Goal: Find specific page/section: Find specific page/section

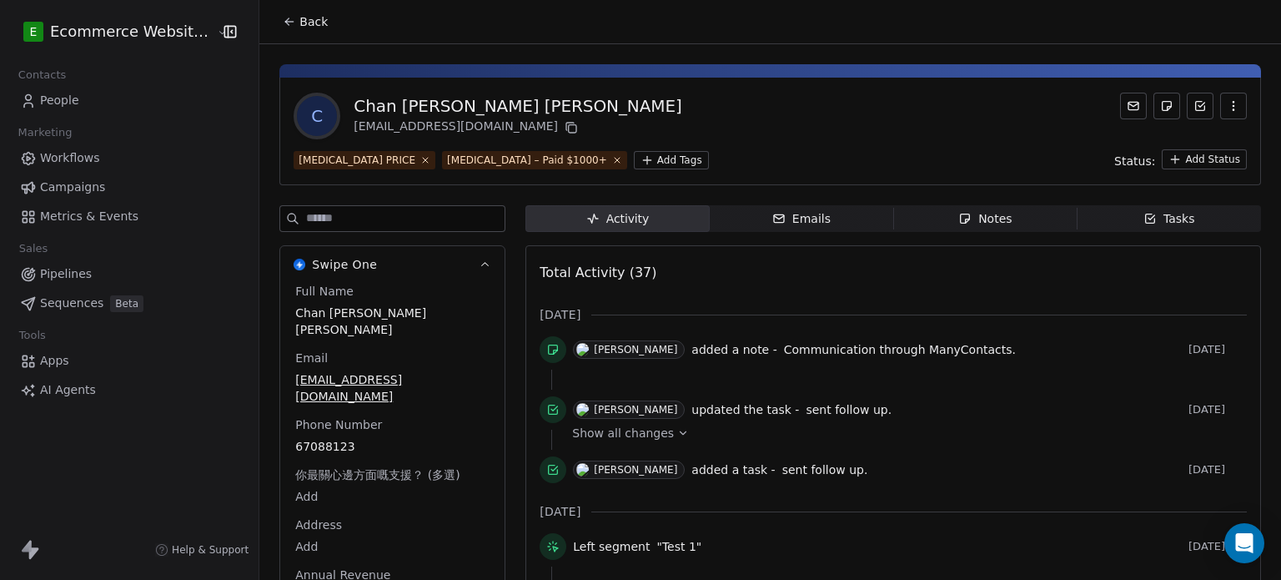
click at [284, 28] on icon at bounding box center [289, 21] width 13 height 13
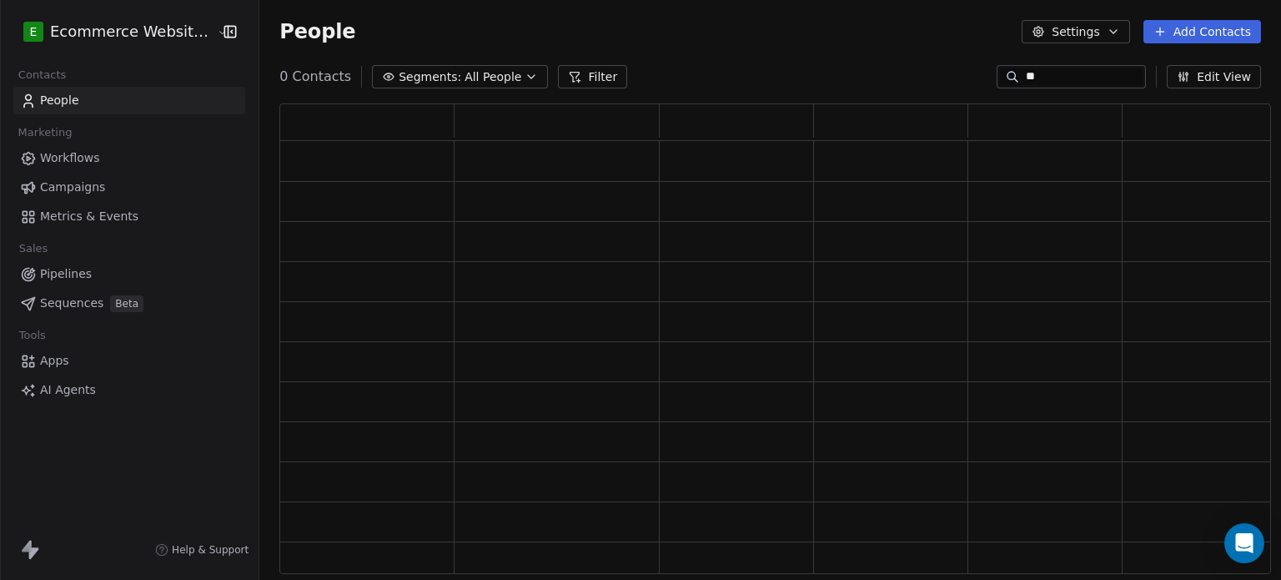
scroll to position [457, 978]
click at [422, 71] on span "Segments:" at bounding box center [441, 77] width 63 height 18
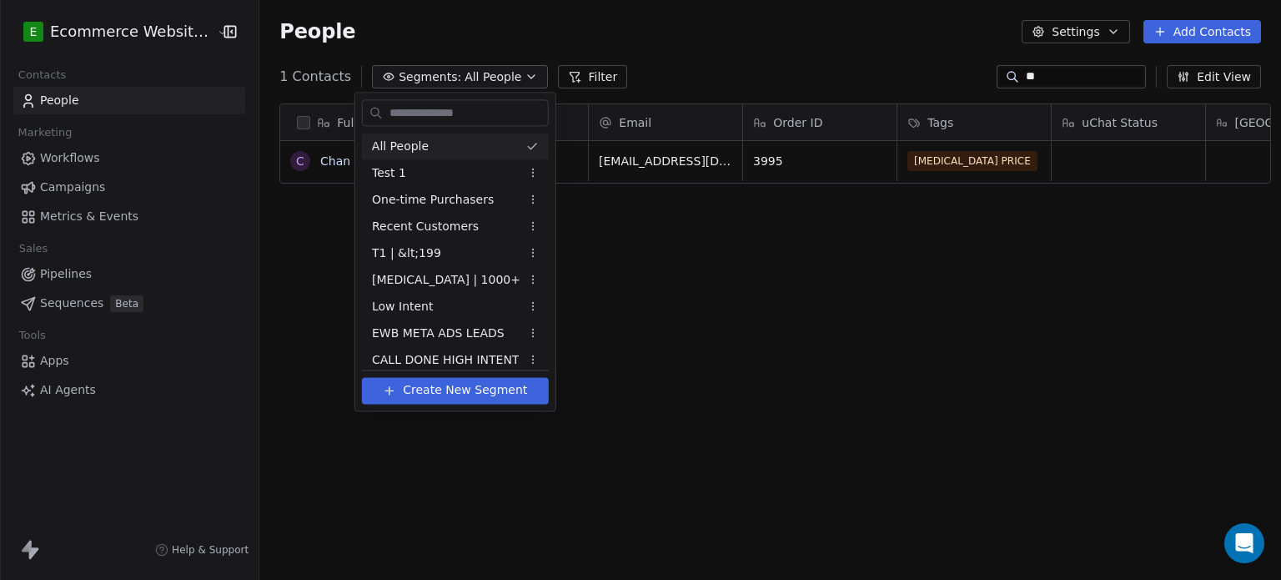
scroll to position [497, 1018]
click at [457, 323] on div "EWB META ADS LEADS" at bounding box center [455, 332] width 187 height 27
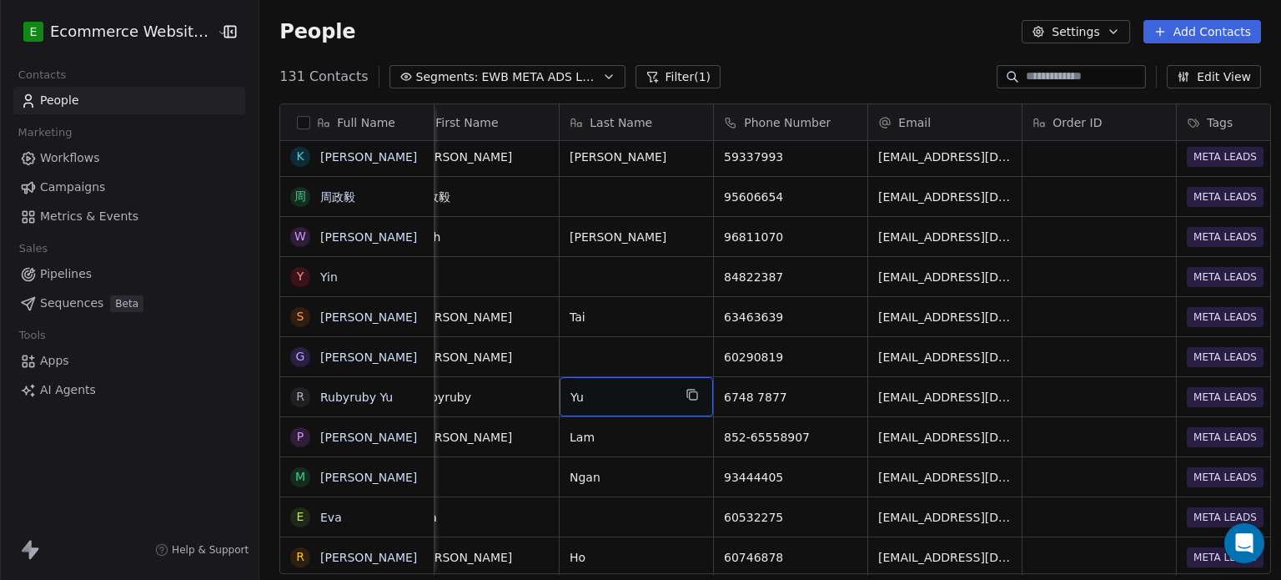
scroll to position [0, 0]
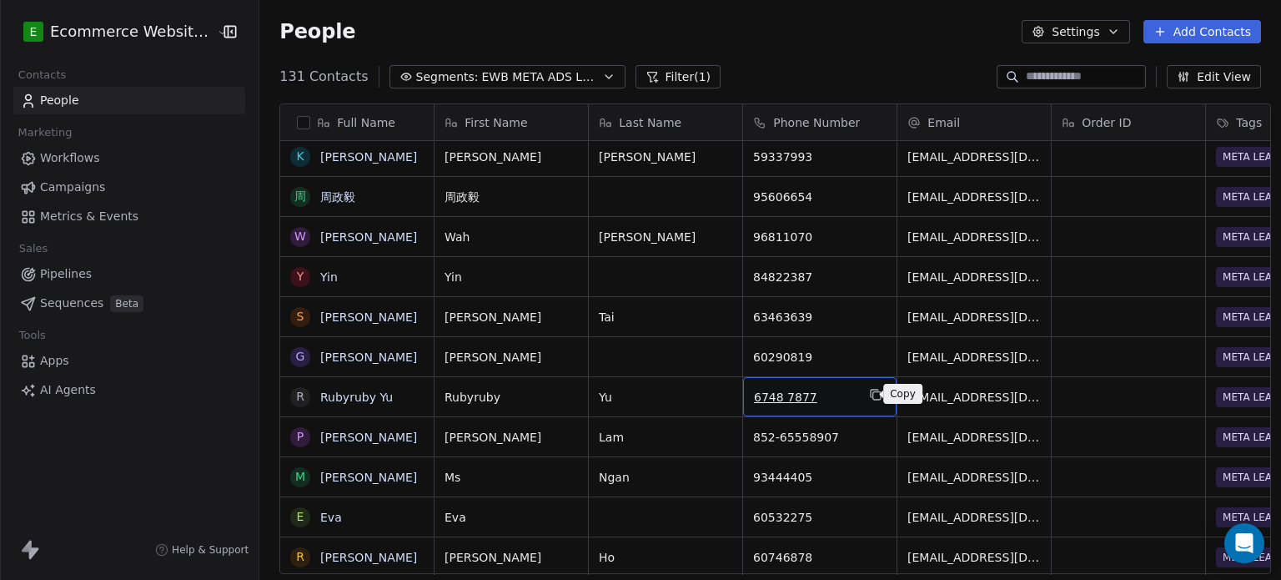
click at [873, 391] on button "grid" at bounding box center [876, 395] width 20 height 20
